Goal: Transaction & Acquisition: Purchase product/service

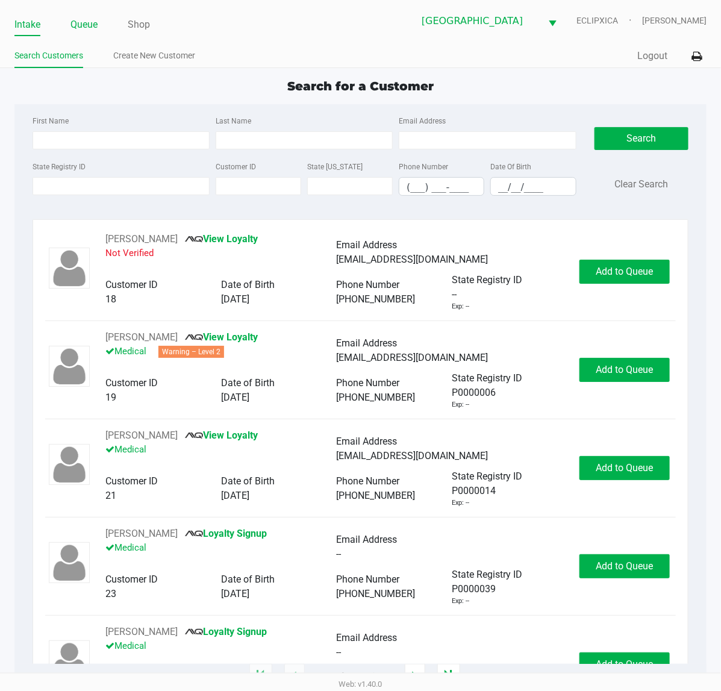
click at [91, 25] on link "Queue" at bounding box center [83, 24] width 27 height 17
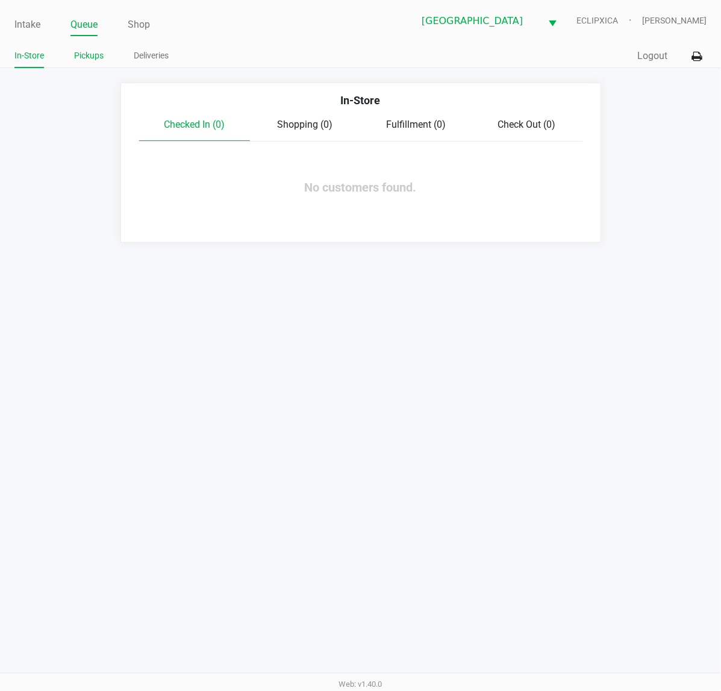
click at [85, 54] on link "Pickups" at bounding box center [89, 55] width 30 height 15
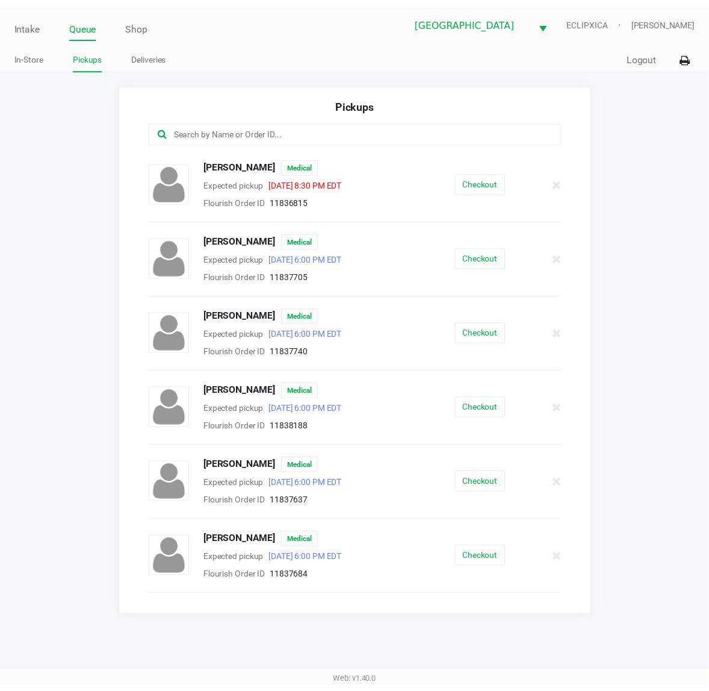
scroll to position [75, 0]
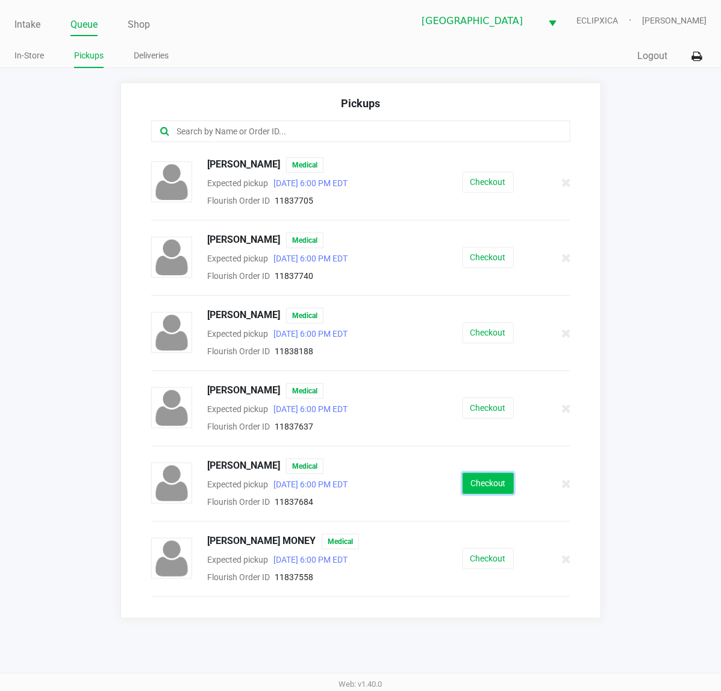
click at [488, 491] on button "Checkout" at bounding box center [487, 483] width 51 height 21
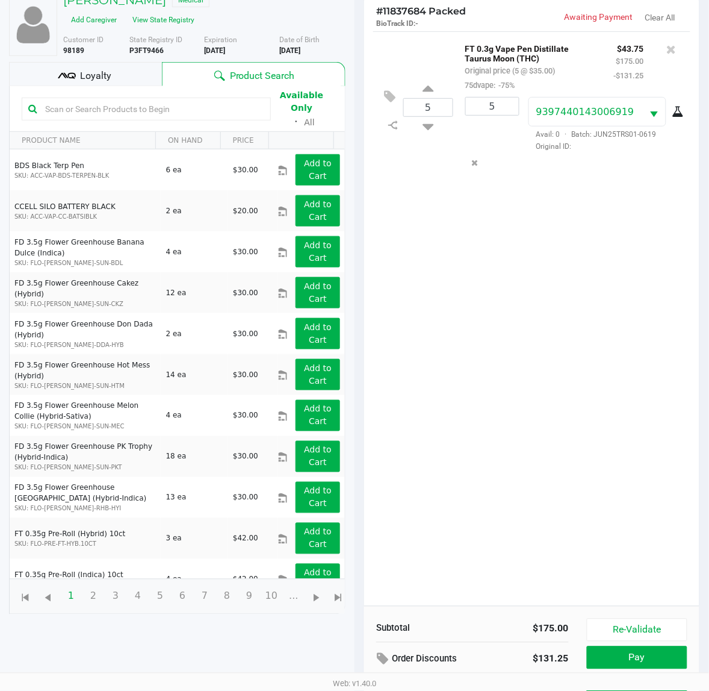
scroll to position [145, 0]
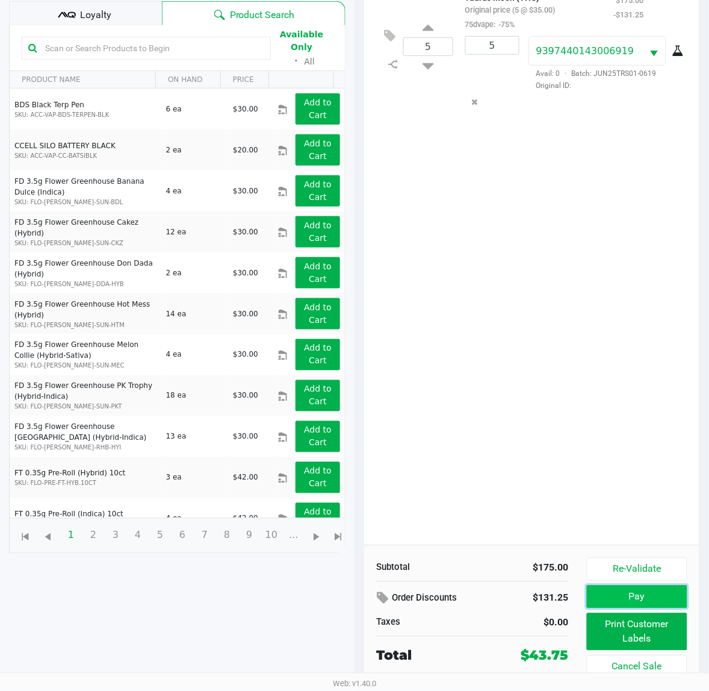
click at [632, 600] on button "Pay" at bounding box center [637, 596] width 101 height 23
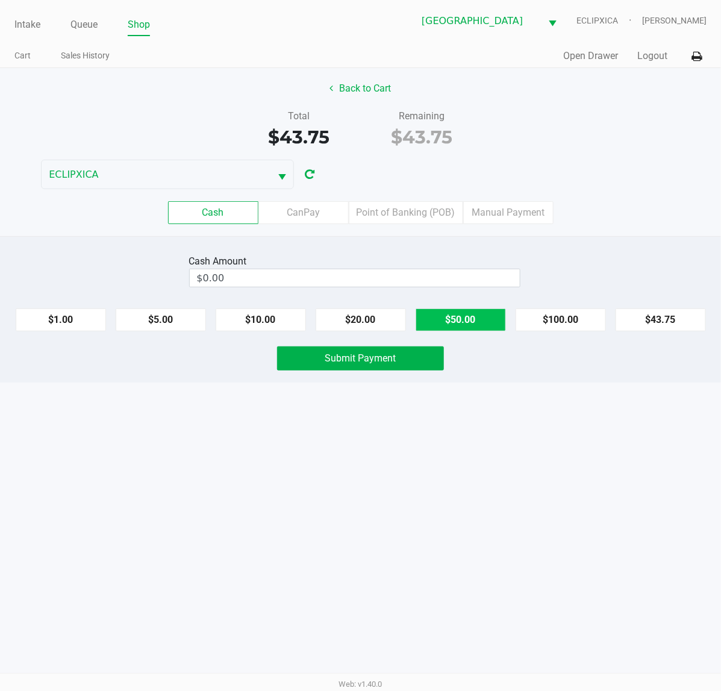
click at [453, 330] on button "$50.00" at bounding box center [460, 319] width 90 height 23
type input "$50.00"
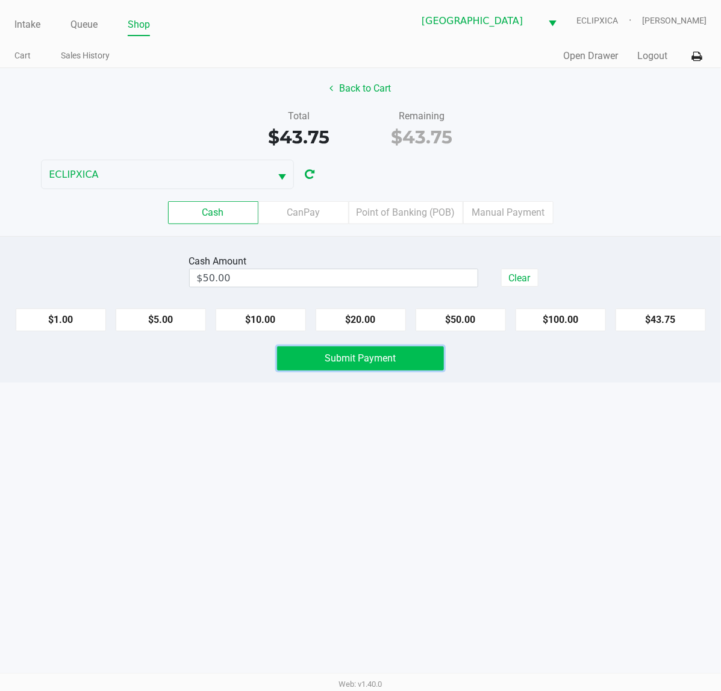
click at [397, 350] on button "Submit Payment" at bounding box center [360, 358] width 167 height 24
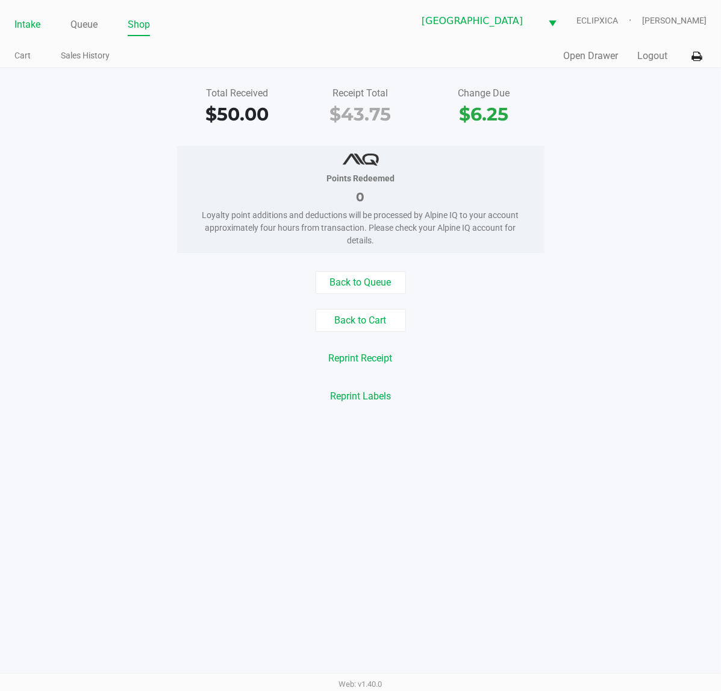
click at [34, 25] on link "Intake" at bounding box center [27, 24] width 26 height 17
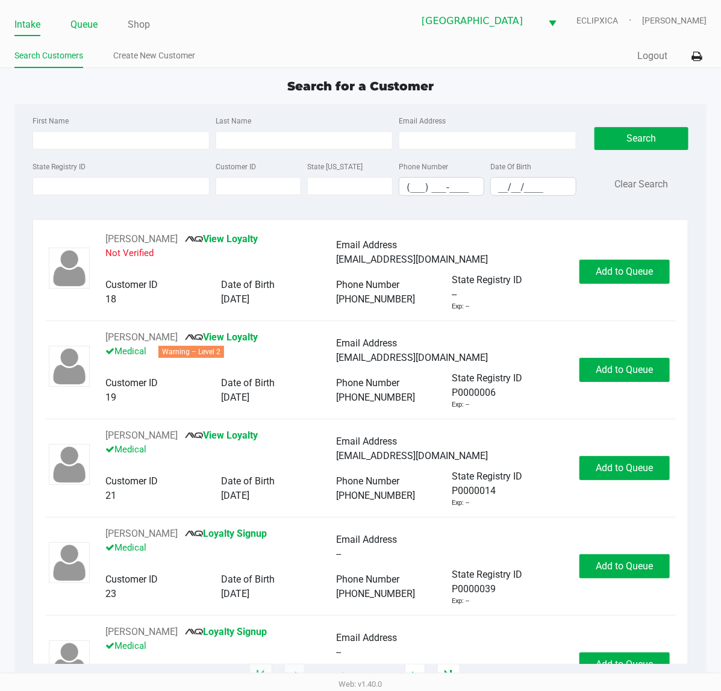
click at [92, 23] on link "Queue" at bounding box center [83, 24] width 27 height 17
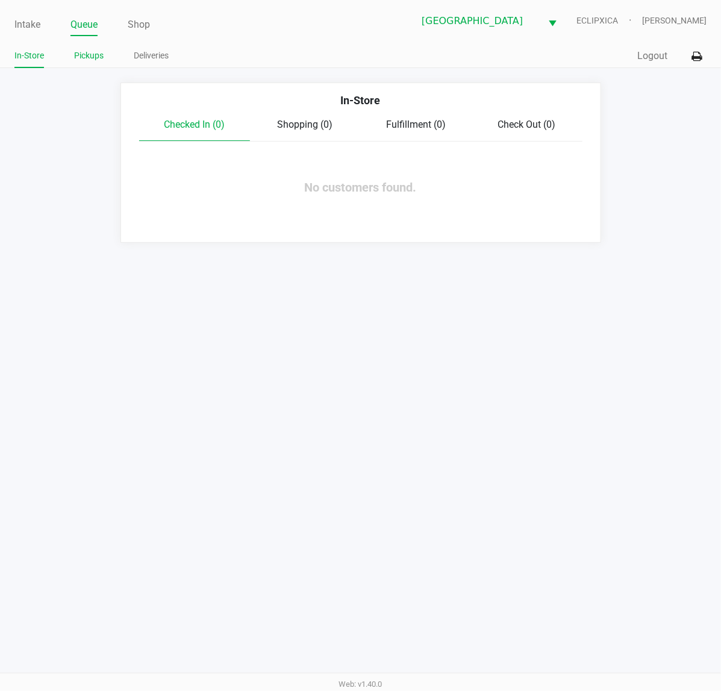
click at [89, 55] on link "Pickups" at bounding box center [89, 55] width 30 height 15
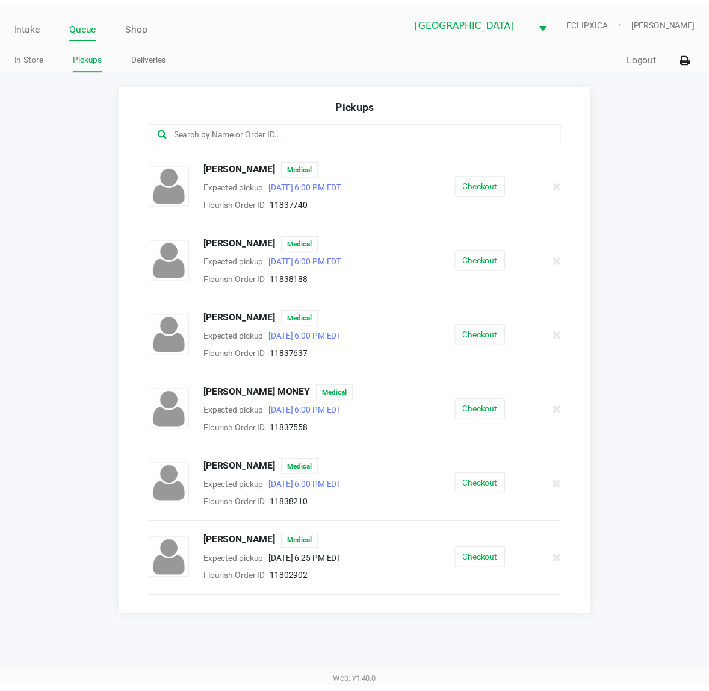
scroll to position [151, 0]
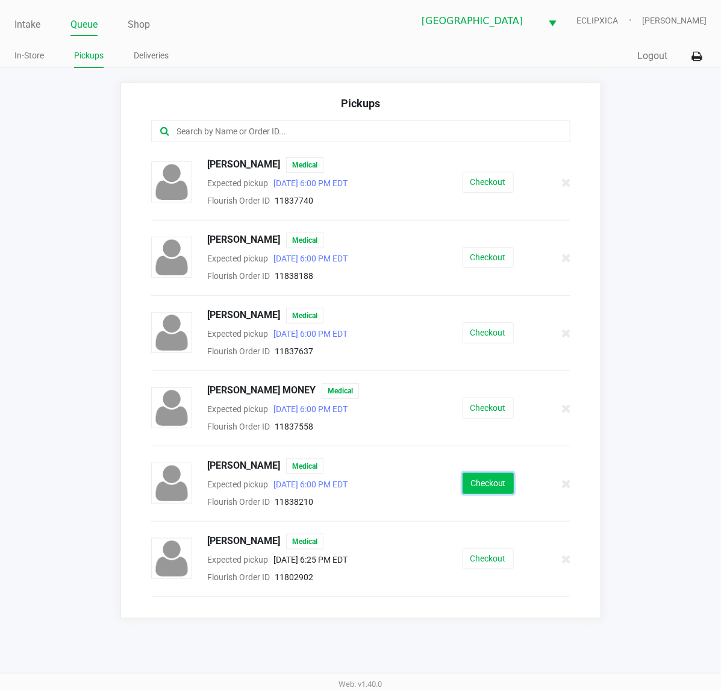
click at [482, 489] on button "Checkout" at bounding box center [487, 483] width 51 height 21
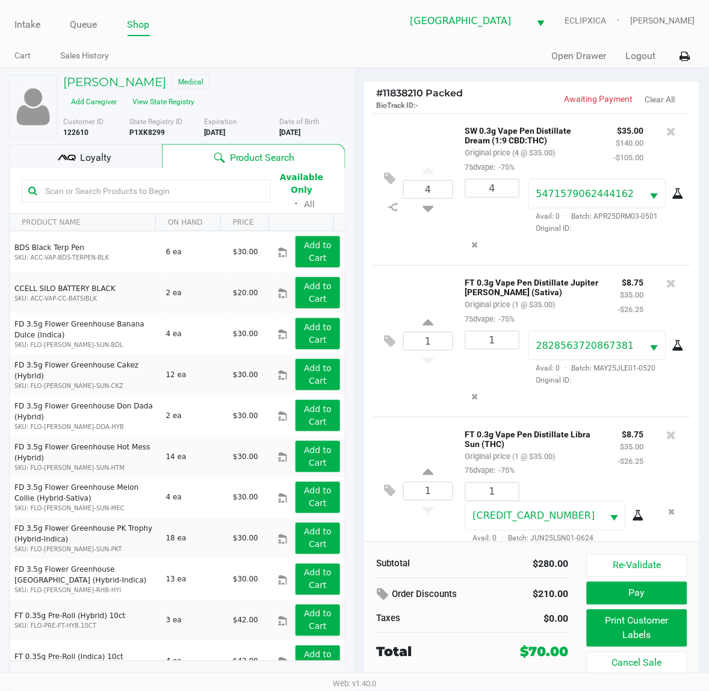
click at [124, 154] on div "Loyalty" at bounding box center [85, 156] width 153 height 24
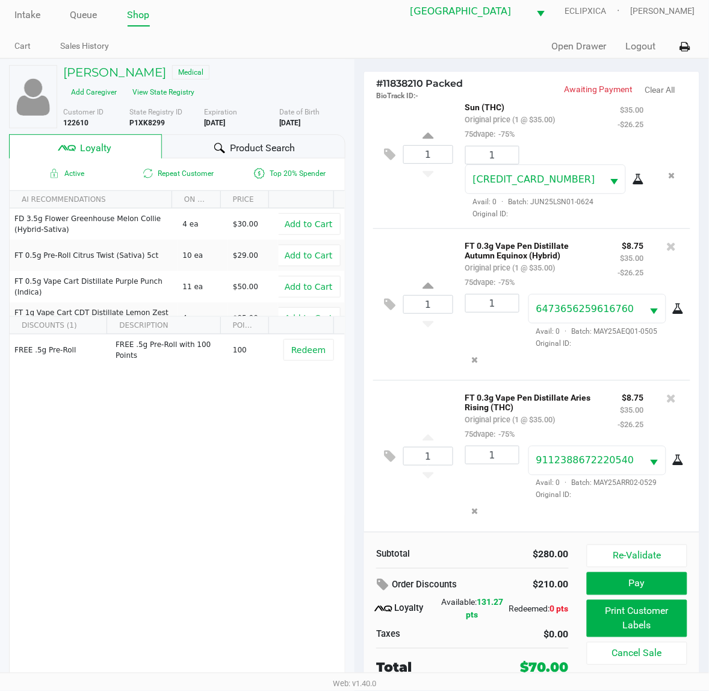
scroll to position [12, 0]
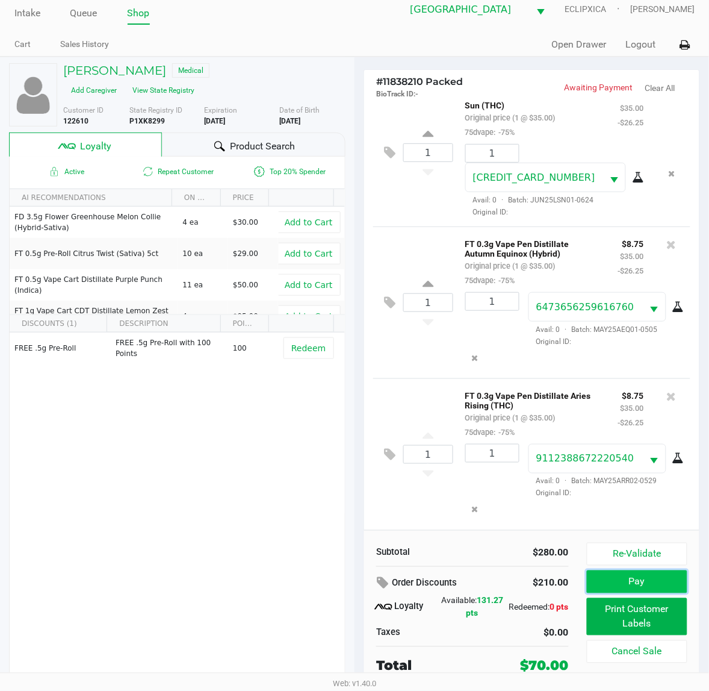
click at [646, 588] on button "Pay" at bounding box center [637, 581] width 101 height 23
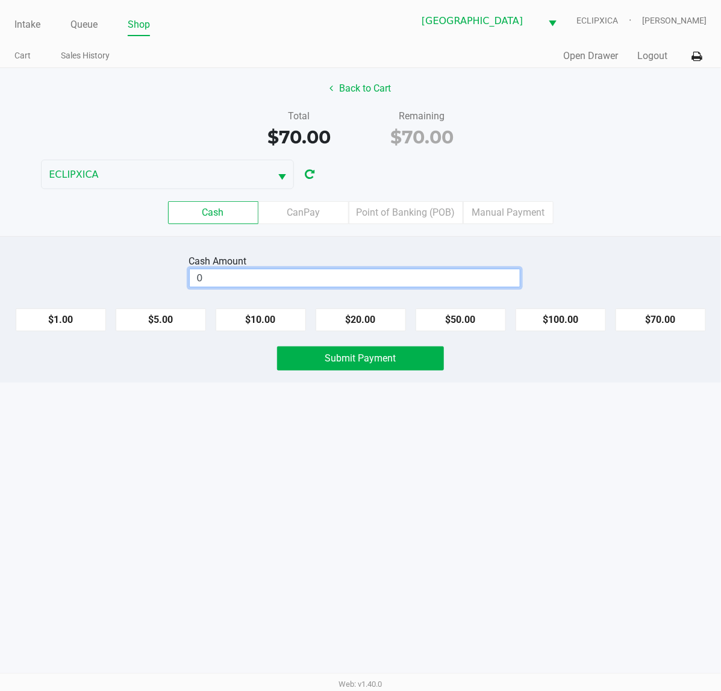
click at [341, 287] on input "0" at bounding box center [355, 277] width 330 height 17
type input "$80.00"
click at [344, 364] on span "Submit Payment" at bounding box center [360, 357] width 71 height 11
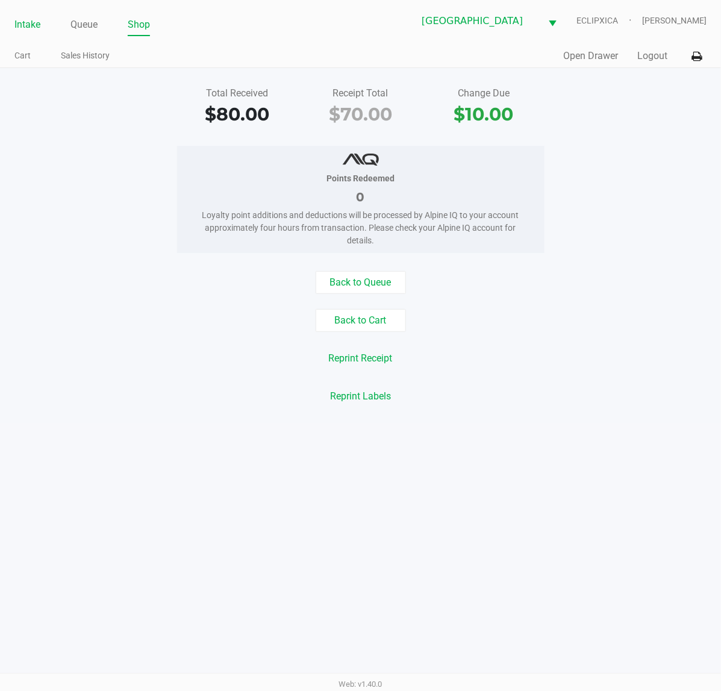
click at [37, 31] on link "Intake" at bounding box center [27, 24] width 26 height 17
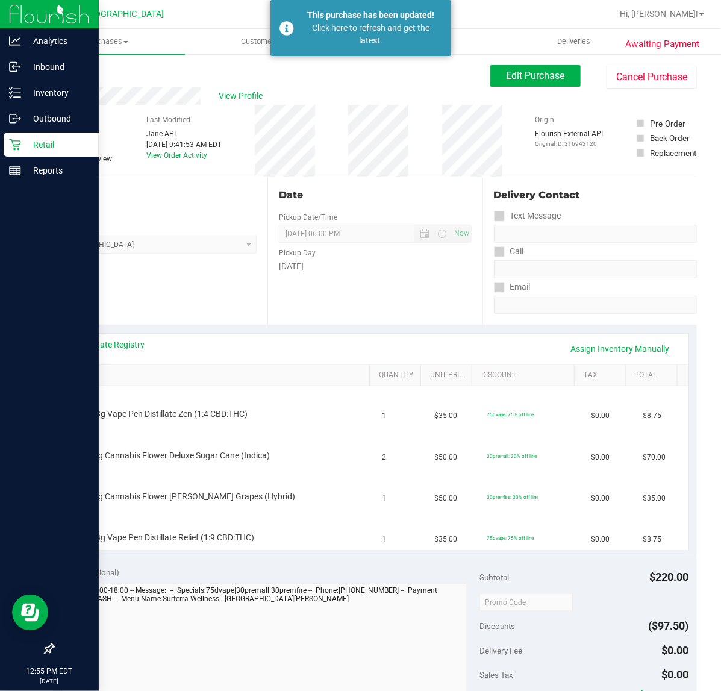
click at [14, 148] on icon at bounding box center [15, 144] width 12 height 12
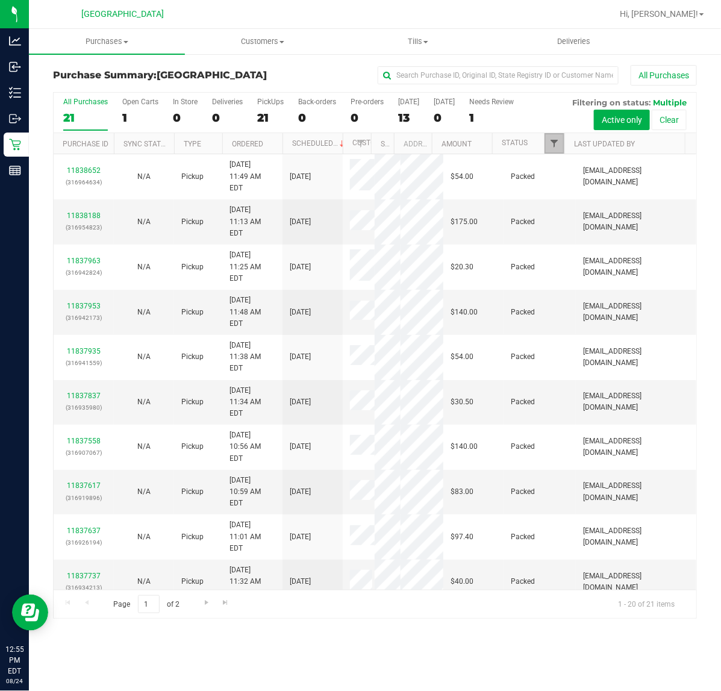
click at [555, 142] on span "Filter" at bounding box center [554, 143] width 10 height 10
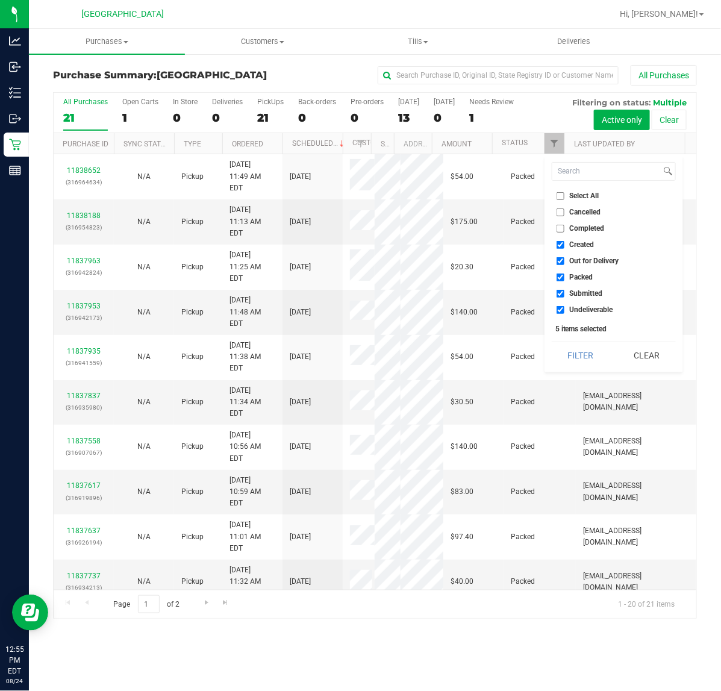
click at [558, 244] on input "Created" at bounding box center [560, 245] width 8 height 8
checkbox input "false"
click at [561, 256] on li "Out for Delivery" at bounding box center [614, 261] width 124 height 13
click at [561, 260] on input "Out for Delivery" at bounding box center [560, 261] width 8 height 8
checkbox input "false"
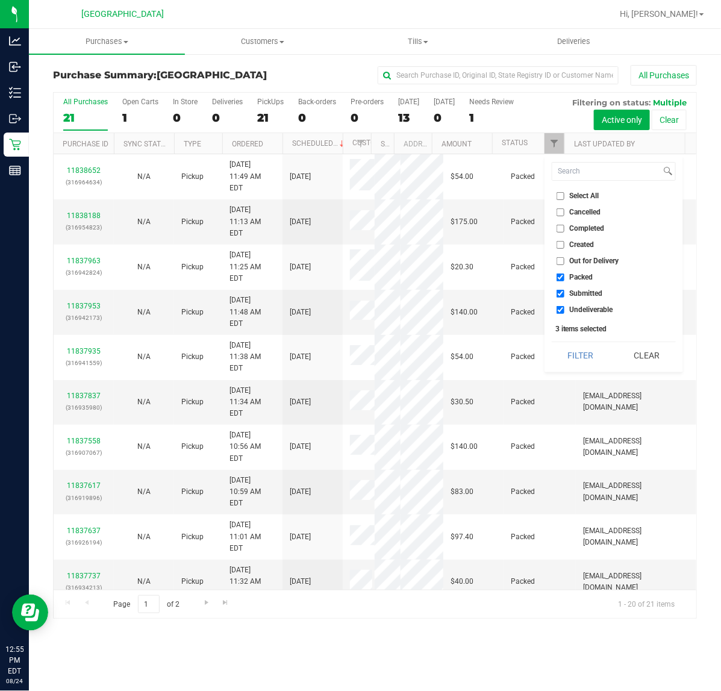
click at [559, 269] on ul "Select All Cancelled Completed Created Out for Delivery Packed Submitted Undeli…" at bounding box center [614, 253] width 124 height 126
click at [558, 276] on input "Packed" at bounding box center [560, 277] width 8 height 8
checkbox input "false"
click at [560, 308] on input "Undeliverable" at bounding box center [560, 310] width 8 height 8
checkbox input "false"
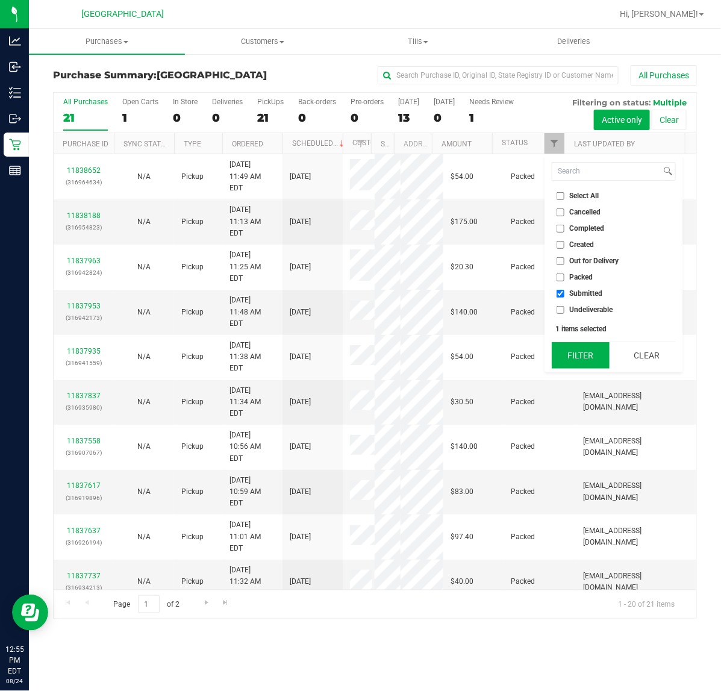
click at [567, 351] on button "Filter" at bounding box center [581, 355] width 58 height 26
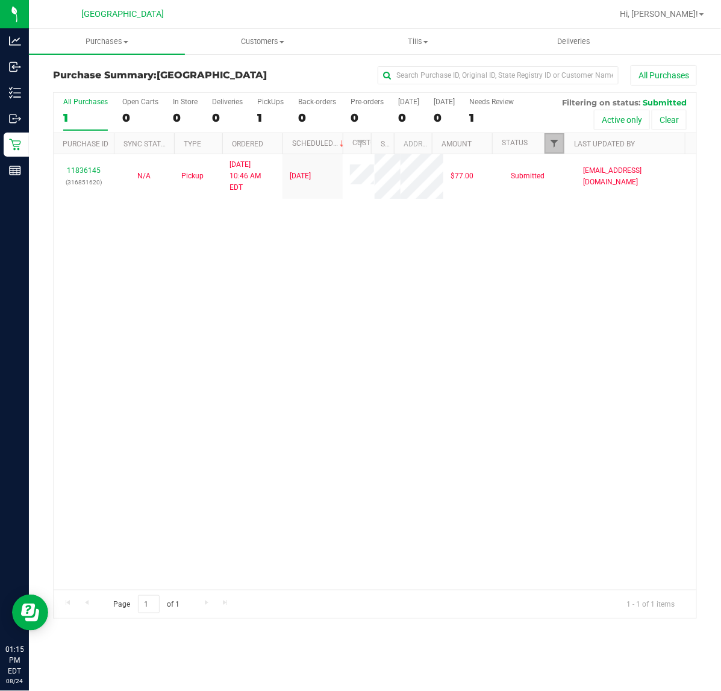
click at [556, 148] on span "Filter" at bounding box center [554, 143] width 10 height 10
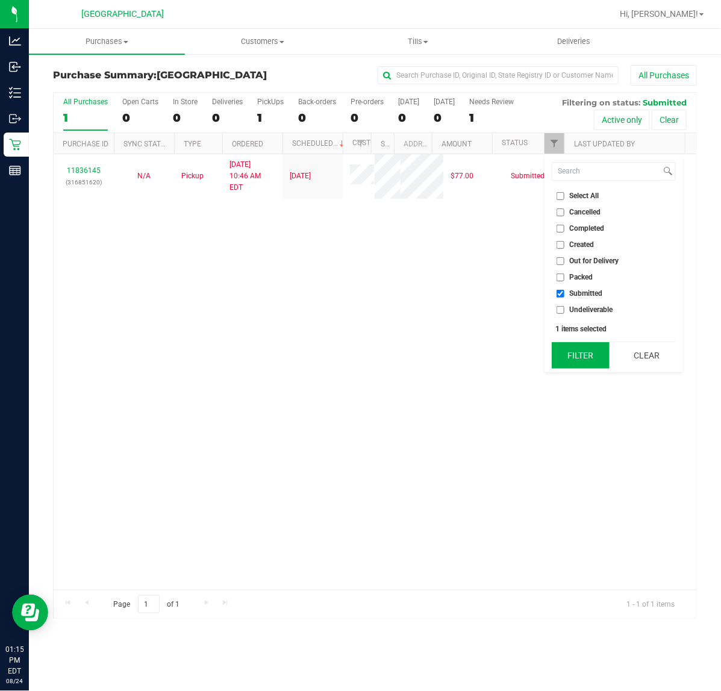
click at [582, 355] on button "Filter" at bounding box center [581, 355] width 58 height 26
